Goal: Task Accomplishment & Management: Manage account settings

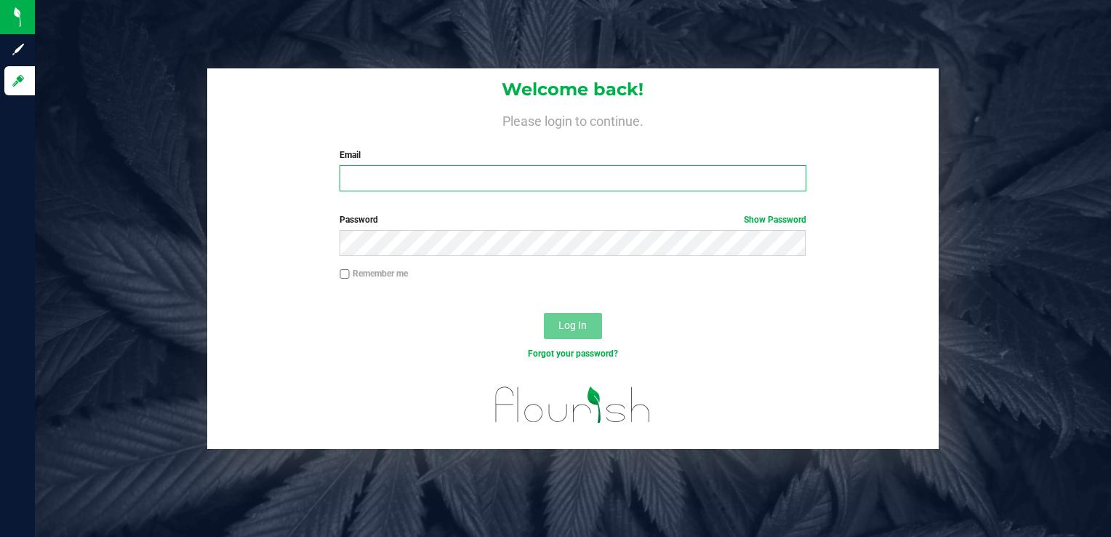
click at [377, 183] on input "Email" at bounding box center [573, 178] width 466 height 26
type input "[EMAIL_ADDRESS][DOMAIN_NAME]"
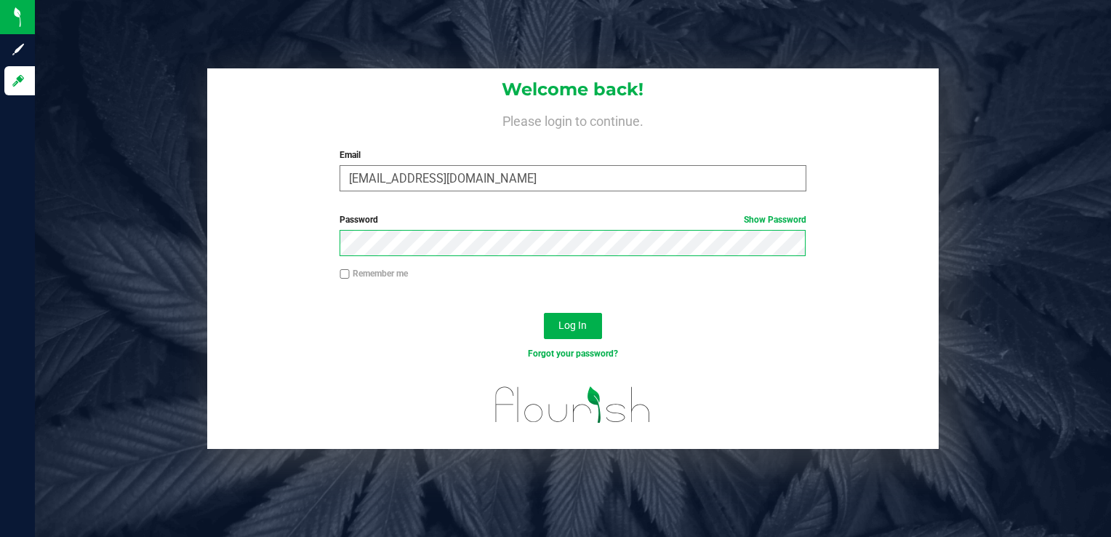
click at [544, 313] on button "Log In" at bounding box center [573, 326] width 58 height 26
